Goal: Task Accomplishment & Management: Complete application form

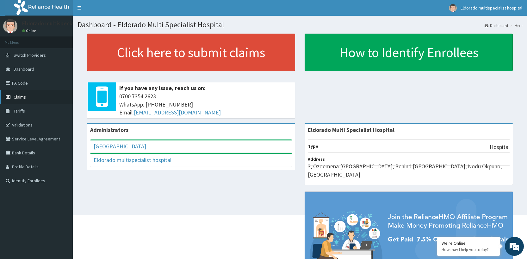
click at [22, 98] on span "Claims" at bounding box center [20, 97] width 12 height 6
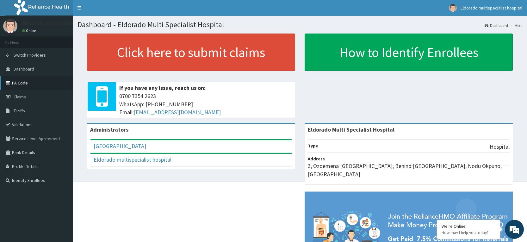
click at [29, 85] on link "PA Code" at bounding box center [36, 83] width 73 height 14
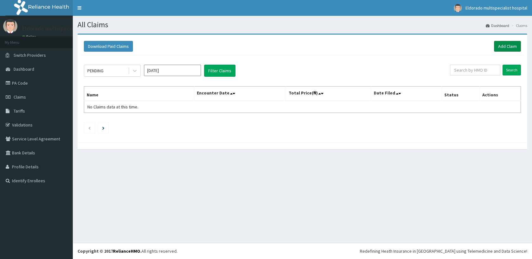
click at [502, 46] on link "Add Claim" at bounding box center [507, 46] width 27 height 11
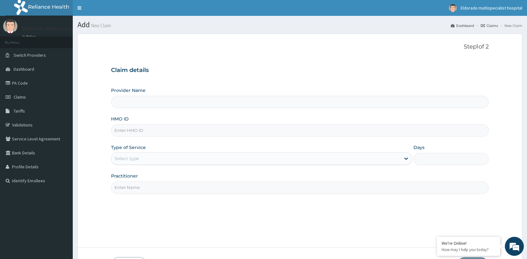
click at [150, 130] on input "HMO ID" at bounding box center [300, 130] width 378 height 12
type input "Eldorado Multi Specialist Hospital"
paste input "AFN/10006/A"
type input "AFN/10006/A"
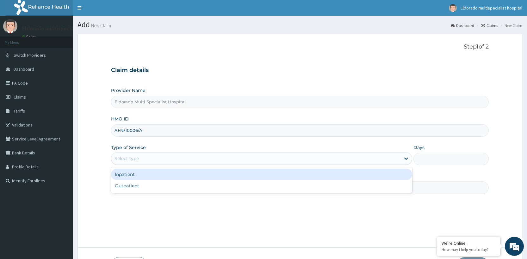
click at [138, 155] on div "Select type" at bounding box center [127, 158] width 24 height 6
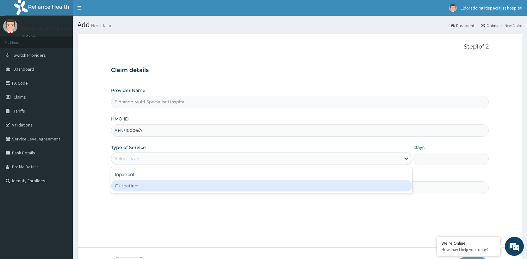
click at [147, 186] on div "Outpatient" at bounding box center [261, 185] width 301 height 11
type input "1"
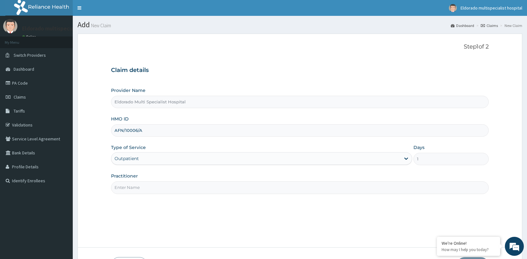
click at [147, 186] on input "Practitioner" at bounding box center [300, 187] width 378 height 12
type input "d"
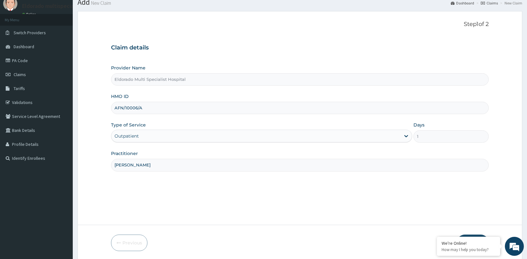
scroll to position [45, 0]
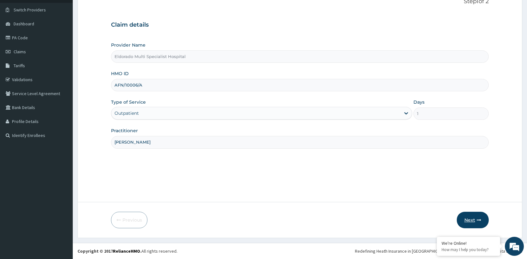
type input "Dr okafor"
click at [469, 220] on button "Next" at bounding box center [473, 219] width 32 height 16
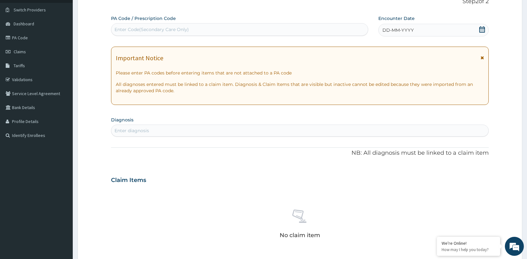
click at [116, 28] on div "Enter Code(Secondary Care Only)" at bounding box center [152, 29] width 74 height 6
click at [120, 28] on div "Enter Code(Secondary Care Only)" at bounding box center [152, 29] width 74 height 6
type input "PA/8C5410"
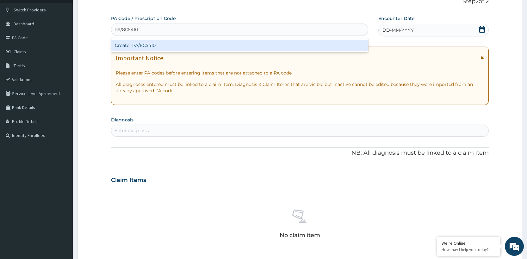
click at [159, 45] on div "Create "PA/8C5410"" at bounding box center [239, 45] width 257 height 11
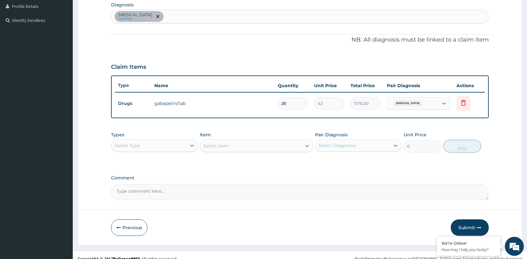
scroll to position [168, 0]
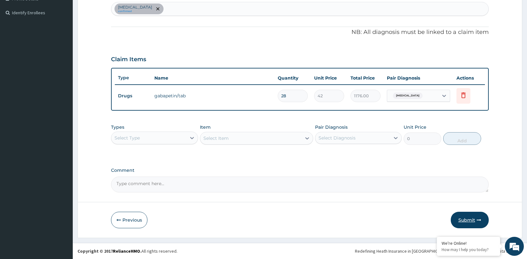
click at [469, 221] on button "Submit" at bounding box center [470, 219] width 38 height 16
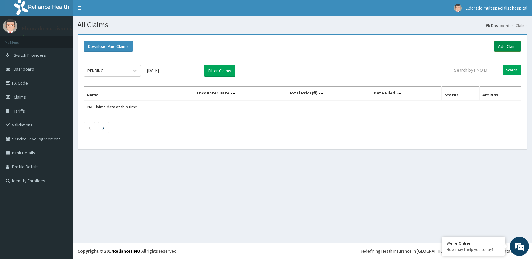
click at [503, 42] on link "Add Claim" at bounding box center [507, 46] width 27 height 11
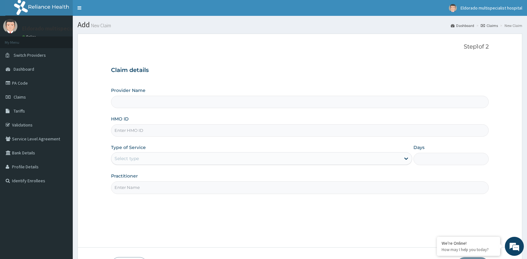
type input "Eldorado Multi Specialist Hospital"
paste input "afn/10011/b"
type input "afn/10011/b"
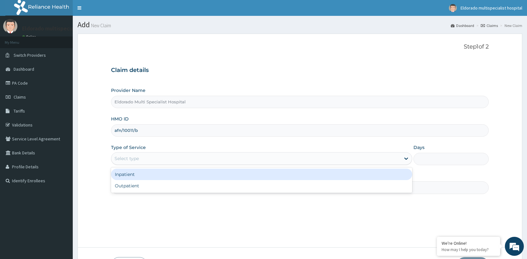
click at [128, 158] on div "Select type" at bounding box center [127, 158] width 24 height 6
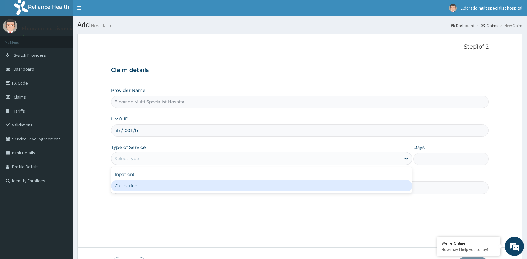
click at [134, 184] on div "Outpatient" at bounding box center [261, 185] width 301 height 11
type input "1"
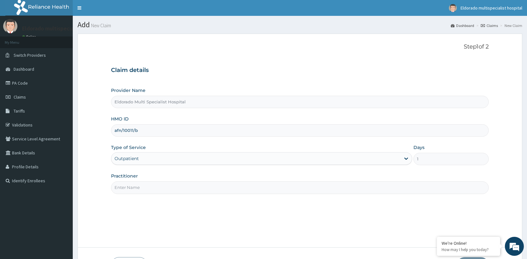
click at [129, 188] on input "Practitioner" at bounding box center [300, 187] width 378 height 12
click at [148, 187] on input "Practitioner" at bounding box center [300, 187] width 378 height 12
click at [155, 190] on input "Practitioner" at bounding box center [300, 187] width 378 height 12
click at [125, 186] on input "DR anierbo" at bounding box center [300, 187] width 378 height 12
click at [140, 188] on input "DR Anierbo" at bounding box center [300, 187] width 378 height 12
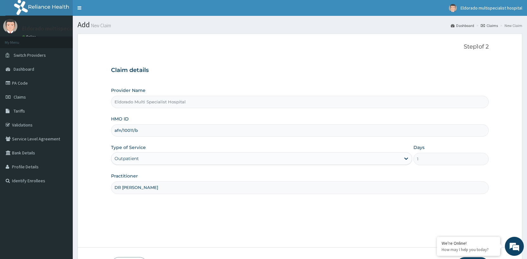
click at [133, 188] on input "DR Anierbi" at bounding box center [300, 187] width 378 height 12
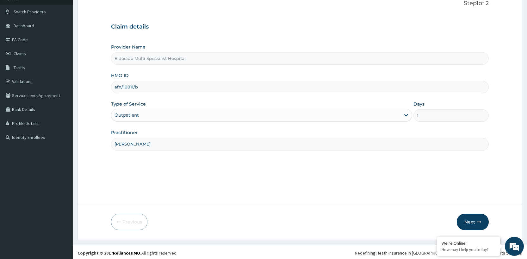
scroll to position [45, 0]
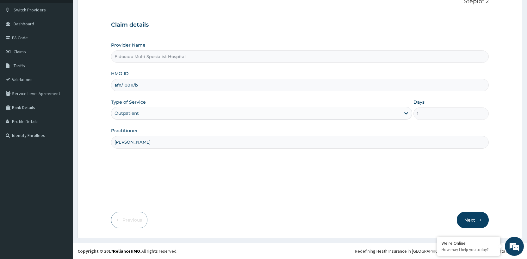
type input "DR Anierobi"
click at [469, 221] on button "Next" at bounding box center [473, 219] width 32 height 16
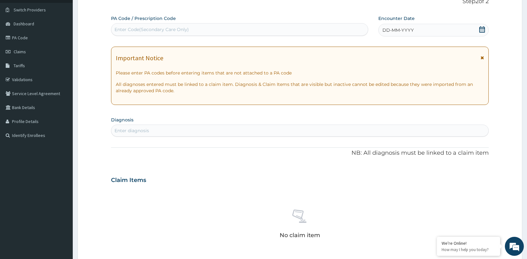
click at [127, 30] on div "Enter Code(Secondary Care Only)" at bounding box center [152, 29] width 74 height 6
click at [130, 29] on div "Enter Code(Secondary Care Only)" at bounding box center [152, 29] width 74 height 6
type input "PA/DAC33C"
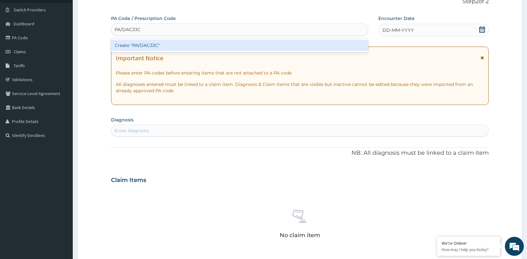
click at [122, 44] on div "Create "PA/DAC33C"" at bounding box center [239, 45] width 257 height 11
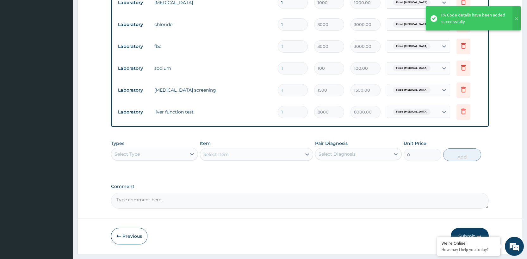
scroll to position [408, 0]
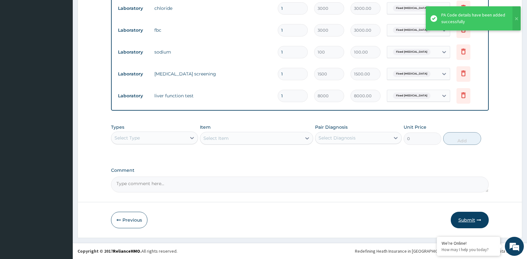
click at [466, 220] on button "Submit" at bounding box center [470, 219] width 38 height 16
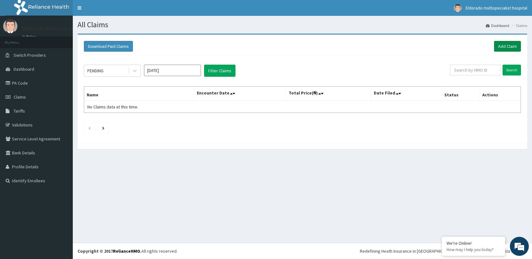
click at [517, 47] on link "Add Claim" at bounding box center [507, 46] width 27 height 11
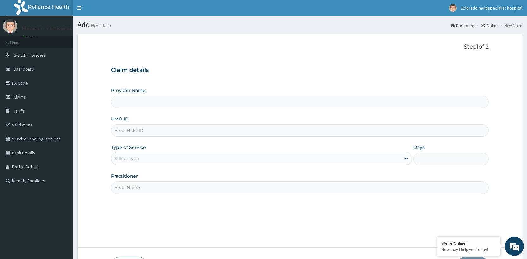
type input "Eldorado Multi Specialist Hospital"
paste input "PPY/10348/b"
type input "PPY/10348/b"
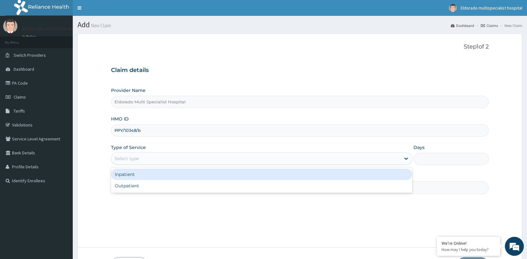
click at [145, 161] on div "Select type" at bounding box center [255, 158] width 289 height 10
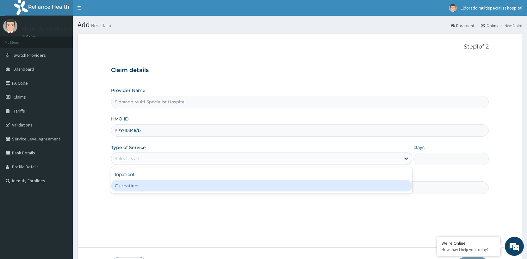
click at [140, 184] on div "Outpatient" at bounding box center [261, 185] width 301 height 11
type input "1"
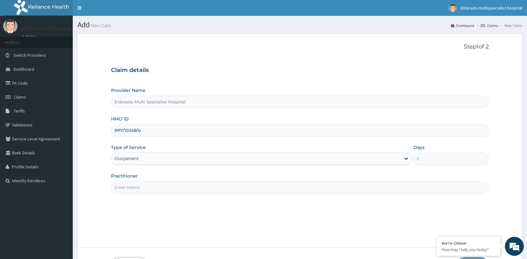
click at [131, 192] on input "Practitioner" at bounding box center [300, 187] width 378 height 12
click at [124, 188] on input "Dr amuluche" at bounding box center [300, 187] width 378 height 12
type input "Dr Amuluche"
click at [157, 208] on div "Step 1 of 2 Claim details Provider Name Eldorado Multi Specialist Hospital HMO …" at bounding box center [300, 140] width 378 height 194
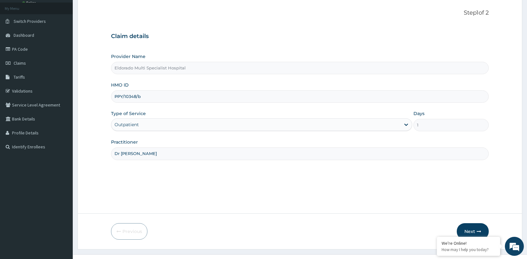
scroll to position [45, 0]
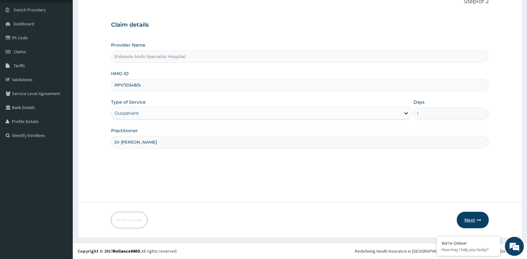
click at [471, 220] on button "Next" at bounding box center [473, 219] width 32 height 16
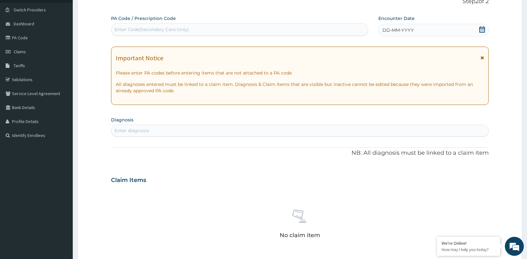
click at [122, 30] on div "Enter Code(Secondary Care Only)" at bounding box center [152, 29] width 74 height 6
type input "PA/DD6C5D"
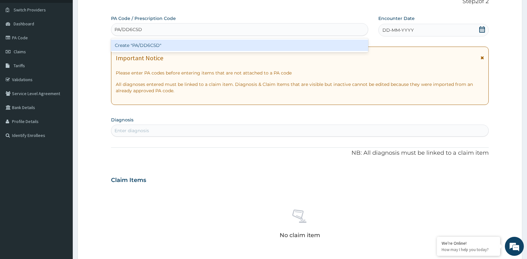
click at [128, 46] on div "Create "PA/DD6C5D"" at bounding box center [239, 45] width 257 height 11
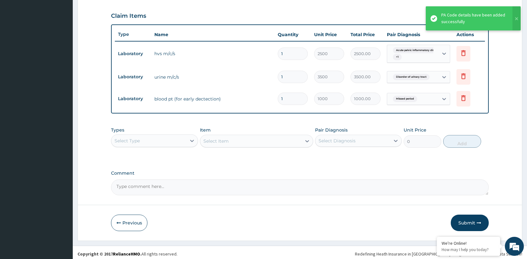
scroll to position [214, 0]
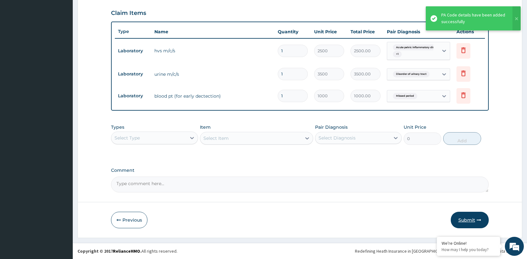
click at [471, 219] on button "Submit" at bounding box center [470, 219] width 38 height 16
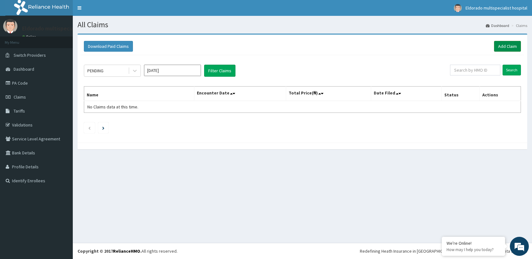
click at [504, 47] on link "Add Claim" at bounding box center [507, 46] width 27 height 11
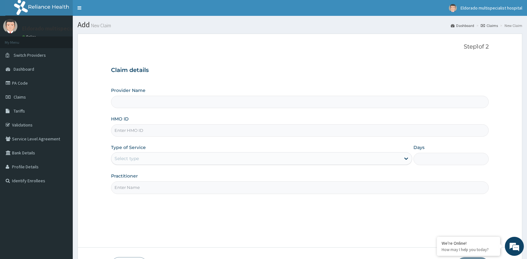
type input "Eldorado Multi Specialist Hospital"
paste input "kml/10139/a"
type input "kml/10139/a"
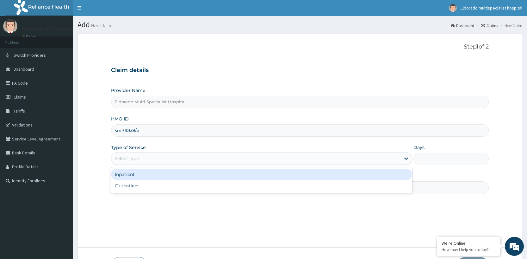
click at [133, 160] on div "Select type" at bounding box center [127, 158] width 24 height 6
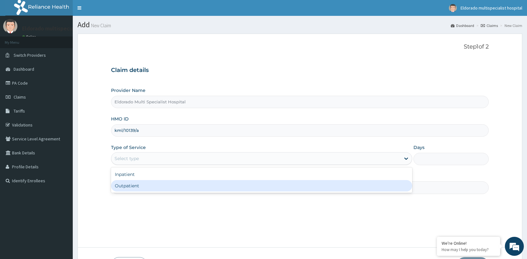
click at [127, 188] on div "Outpatient" at bounding box center [261, 185] width 301 height 11
type input "1"
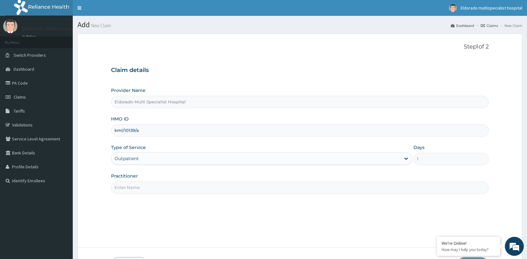
click at [128, 188] on input "Practitioner" at bounding box center [300, 187] width 378 height 12
type input "d"
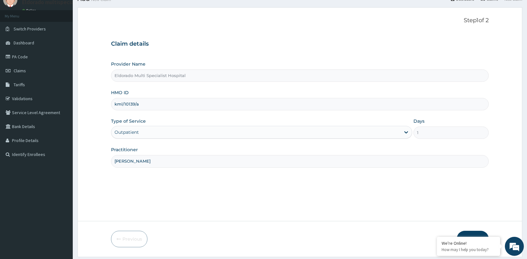
scroll to position [45, 0]
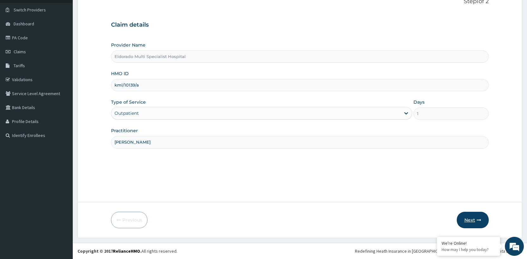
type input "[PERSON_NAME]"
click at [475, 219] on button "Next" at bounding box center [473, 219] width 32 height 16
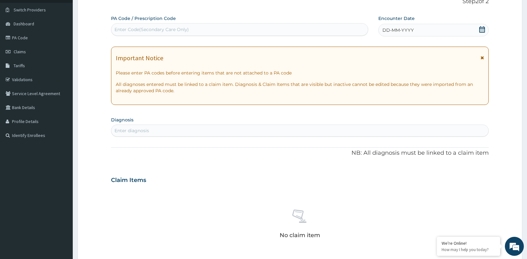
click at [120, 28] on div "Enter Code(Secondary Care Only)" at bounding box center [152, 29] width 74 height 6
type input "PA/EE41BC"
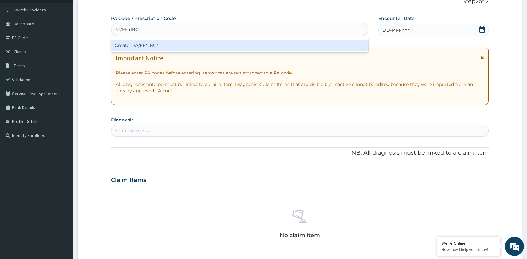
click at [147, 48] on div "Create "PA/EE41BC"" at bounding box center [239, 45] width 257 height 11
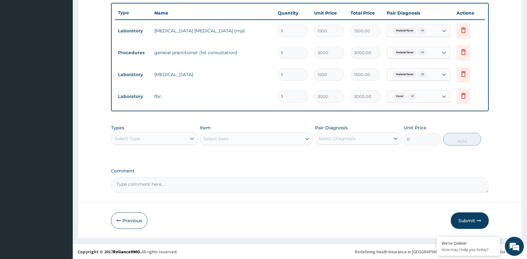
scroll to position [233, 0]
click at [467, 218] on button "Submit" at bounding box center [470, 219] width 38 height 16
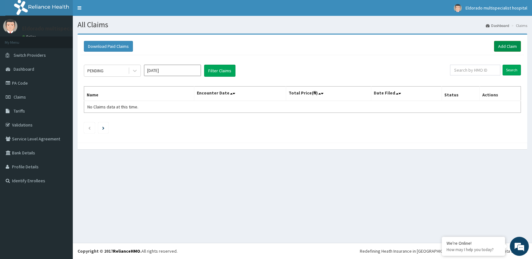
click at [509, 47] on link "Add Claim" at bounding box center [507, 46] width 27 height 11
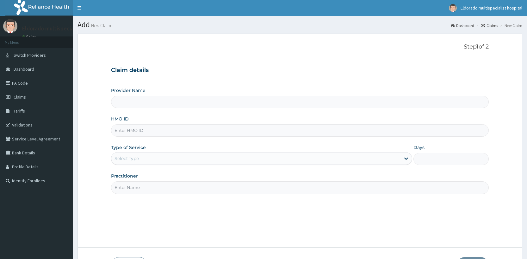
click at [123, 132] on input "HMO ID" at bounding box center [300, 130] width 378 height 12
type input "Eldorado Multi Specialist Hospital"
paste input "afn/10011/b"
type input "afn/10011/b"
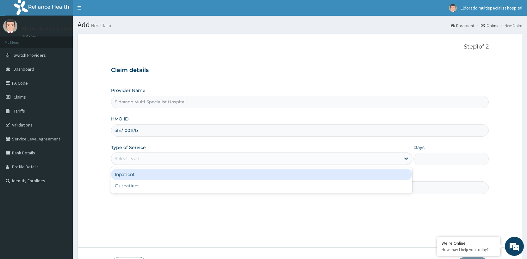
click at [135, 159] on div "Select type" at bounding box center [127, 158] width 24 height 6
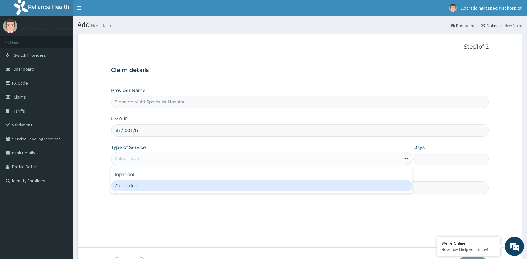
click at [131, 186] on div "Outpatient" at bounding box center [261, 185] width 301 height 11
type input "1"
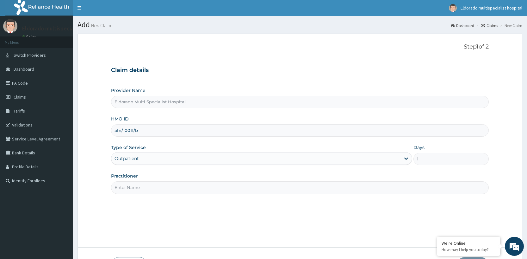
click at [123, 187] on input "Practitioner" at bounding box center [300, 187] width 378 height 12
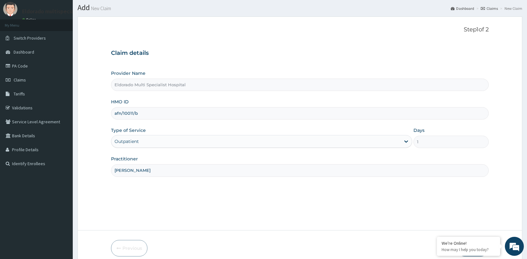
scroll to position [45, 0]
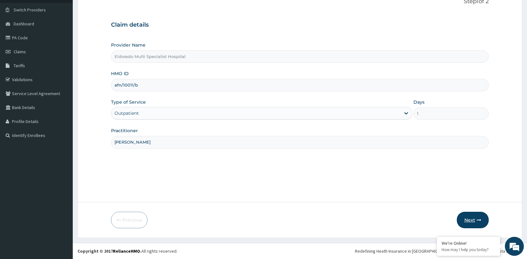
type input "[PERSON_NAME]"
click at [471, 220] on button "Next" at bounding box center [473, 219] width 32 height 16
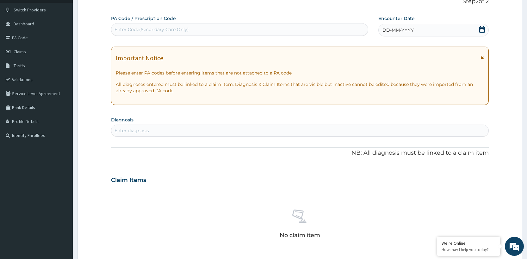
click at [116, 28] on div "Enter Code(Secondary Care Only)" at bounding box center [152, 29] width 74 height 6
click at [120, 28] on div "Enter Code(Secondary Care Only)" at bounding box center [152, 29] width 74 height 6
type input "PA/OCCC6F"
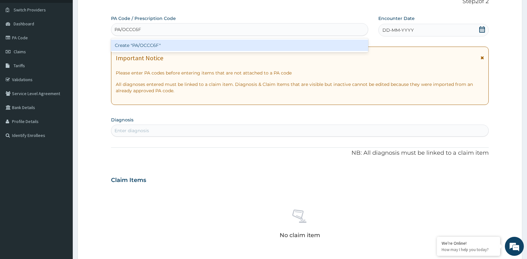
click at [157, 47] on div "Create "PA/OCCC6F"" at bounding box center [239, 45] width 257 height 11
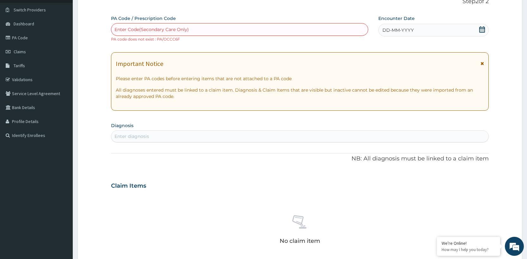
click at [122, 27] on div "Enter Code(Secondary Care Only)" at bounding box center [152, 29] width 74 height 6
type input "PA/0CCC6F"
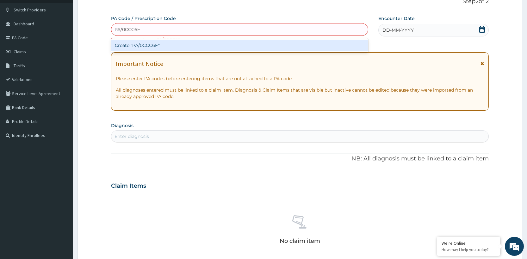
click at [136, 47] on div "Create "PA/0CCC6F"" at bounding box center [239, 45] width 257 height 11
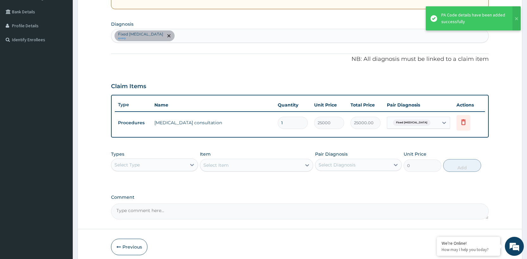
scroll to position [168, 0]
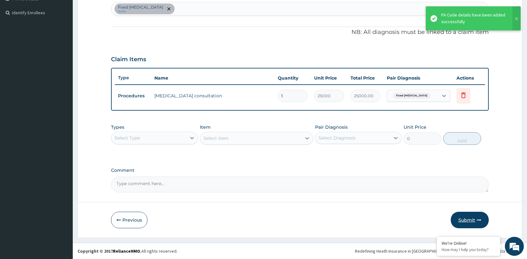
click at [480, 220] on icon "button" at bounding box center [479, 219] width 4 height 4
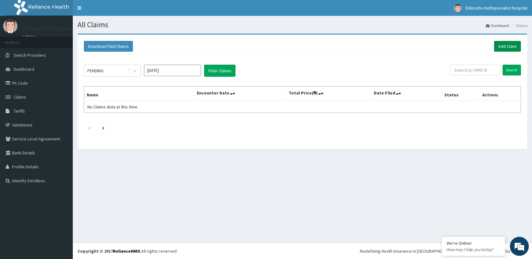
click at [505, 47] on link "Add Claim" at bounding box center [507, 46] width 27 height 11
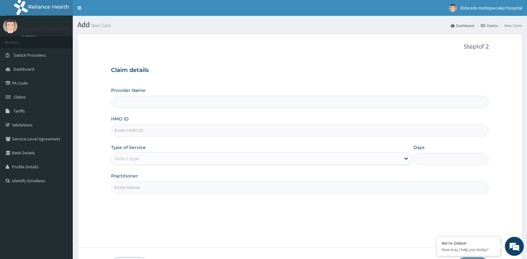
type input "Eldorado Multi Specialist Hospital"
paste input "WIM/10044/A"
type input "WIM/10044/A"
click at [147, 162] on div "Select type" at bounding box center [255, 158] width 289 height 10
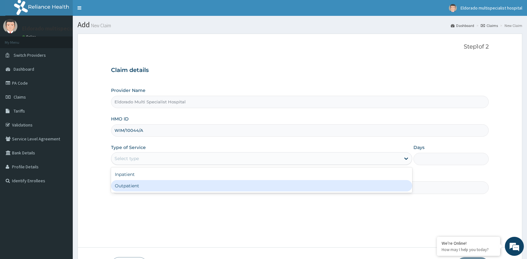
click at [138, 186] on div "Outpatient" at bounding box center [261, 185] width 301 height 11
type input "1"
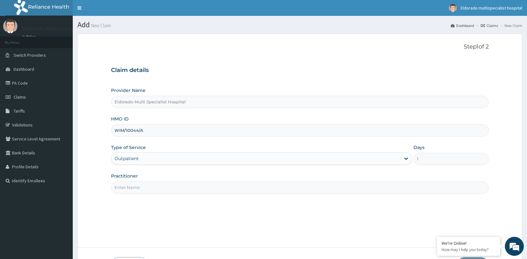
click at [127, 189] on input "Practitioner" at bounding box center [300, 187] width 378 height 12
click at [127, 191] on input "Practitioner" at bounding box center [300, 187] width 378 height 12
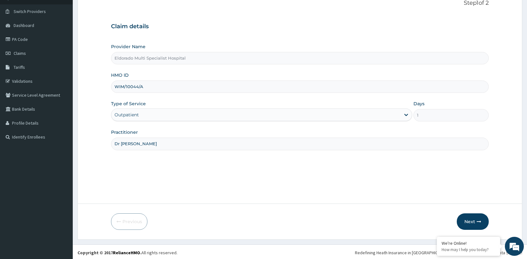
scroll to position [45, 0]
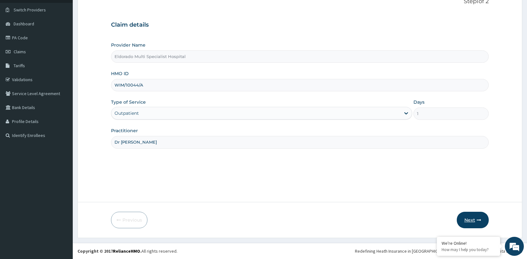
type input "Dr [PERSON_NAME]"
click at [472, 217] on button "Next" at bounding box center [473, 219] width 32 height 16
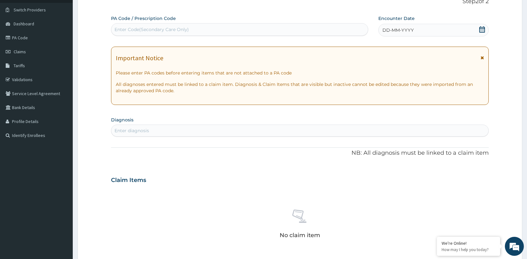
click at [124, 30] on div "Enter Code(Secondary Care Only)" at bounding box center [152, 29] width 74 height 6
type input "PA/F15D8F"
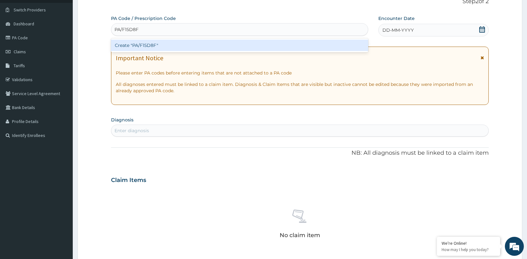
click at [136, 47] on div "Create "PA/F15D8F"" at bounding box center [239, 45] width 257 height 11
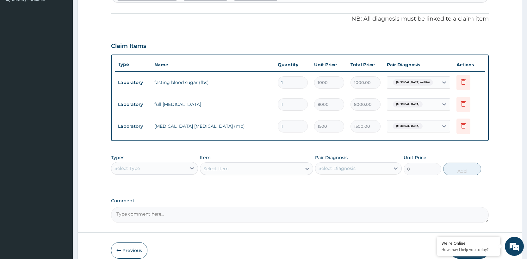
scroll to position [211, 0]
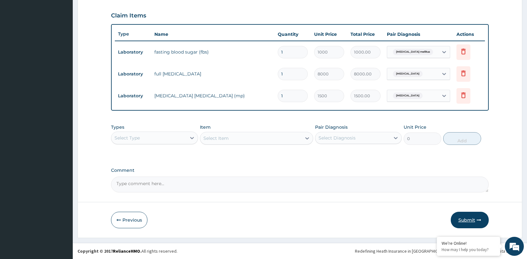
click at [475, 219] on button "Submit" at bounding box center [470, 219] width 38 height 16
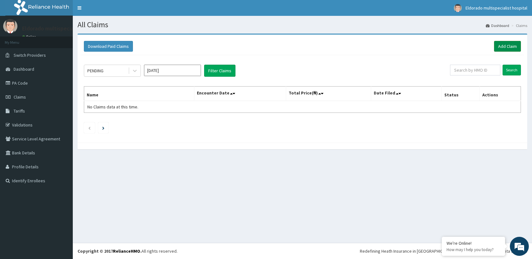
click at [513, 45] on link "Add Claim" at bounding box center [507, 46] width 27 height 11
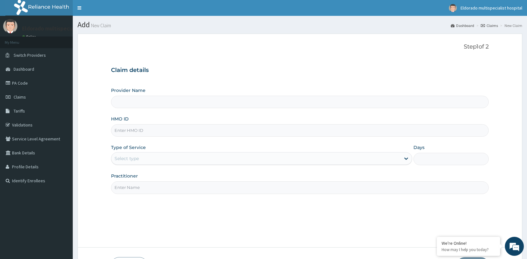
drag, startPoint x: 168, startPoint y: 122, endPoint x: 161, endPoint y: 130, distance: 11.0
paste input "WIM/10044/A"
type input "WIM/10044/A"
type input "Eldorado Multi Specialist Hospital"
type input "WIM/10044/A"
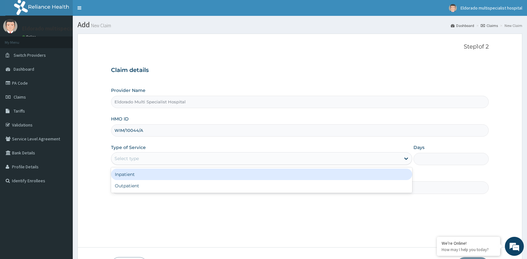
click at [165, 157] on div "Select type" at bounding box center [255, 158] width 289 height 10
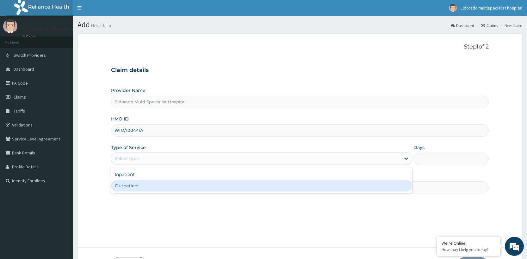
click at [147, 186] on div "Outpatient" at bounding box center [261, 185] width 301 height 11
type input "1"
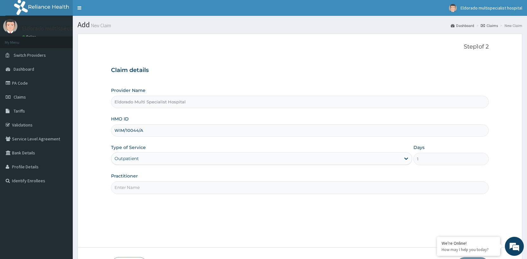
click at [147, 190] on input "Practitioner" at bounding box center [300, 187] width 378 height 12
type input "d"
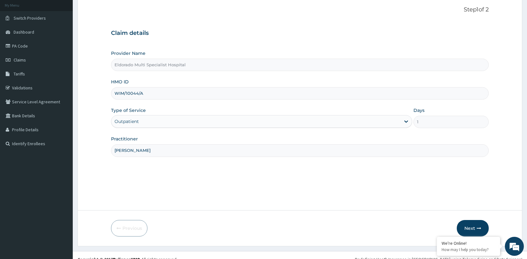
scroll to position [45, 0]
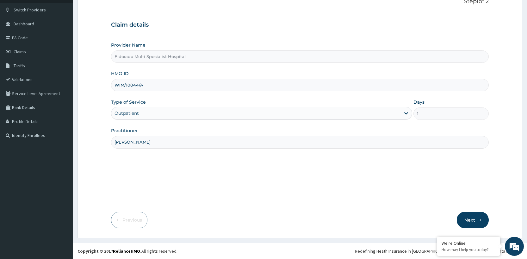
type input "[PERSON_NAME]"
click at [473, 217] on button "Next" at bounding box center [473, 219] width 32 height 16
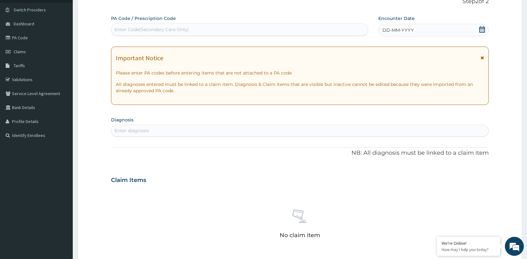
click at [126, 28] on div "Enter Code(Secondary Care Only)" at bounding box center [152, 29] width 74 height 6
type input "PA/5AD8D8"
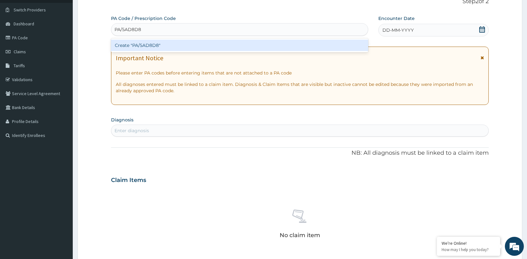
click at [146, 47] on div "Create "PA/5AD8D8"" at bounding box center [239, 45] width 257 height 11
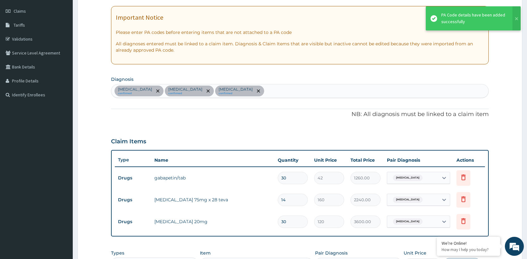
scroll to position [211, 0]
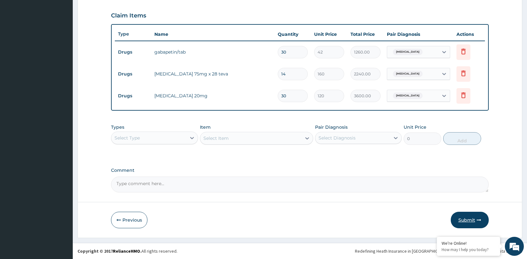
click at [465, 220] on button "Submit" at bounding box center [470, 219] width 38 height 16
